Goal: Task Accomplishment & Management: Use online tool/utility

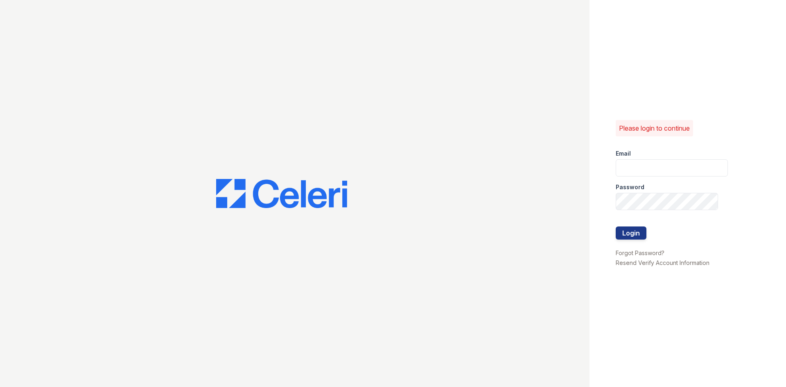
click at [672, 165] on input "email" at bounding box center [672, 167] width 112 height 17
type input "t"
click at [546, 211] on div "Please login to continue Email TrinityCS! Password Login Forgot Password? Resen…" at bounding box center [393, 193] width 786 height 387
type input "T"
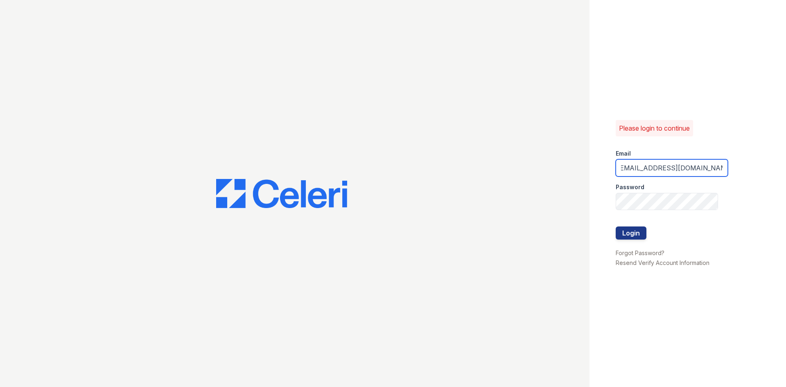
type input "[EMAIL_ADDRESS][DOMAIN_NAME]"
click at [616, 227] on button "Login" at bounding box center [631, 233] width 31 height 13
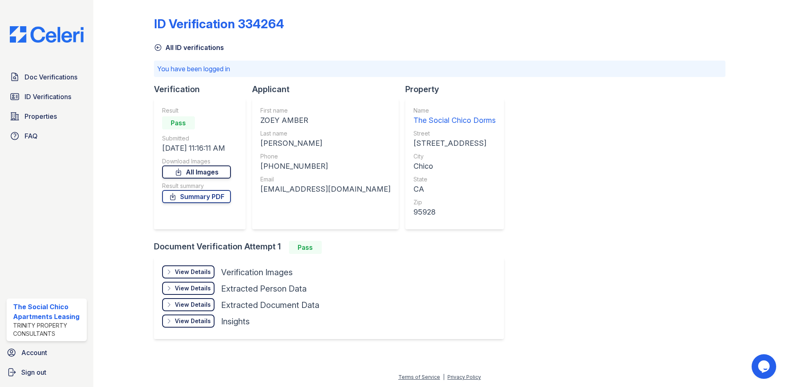
click at [190, 172] on link "All Images" at bounding box center [196, 171] width 69 height 13
click at [218, 198] on link "Summary PDF" at bounding box center [196, 196] width 69 height 13
